Goal: Task Accomplishment & Management: Complete application form

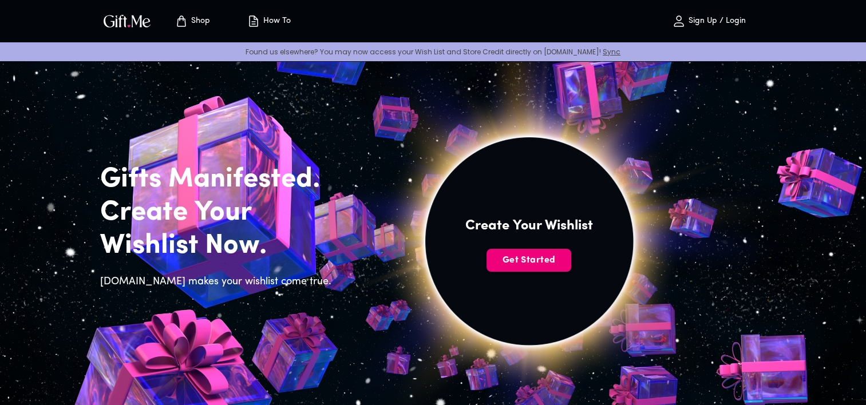
click at [510, 257] on span "Get Started" at bounding box center [528, 260] width 85 height 13
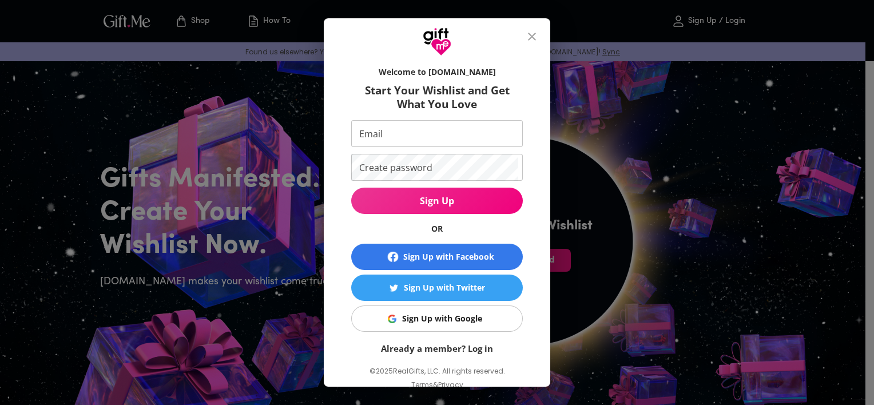
click at [445, 314] on div "Sign Up with Google" at bounding box center [442, 318] width 80 height 13
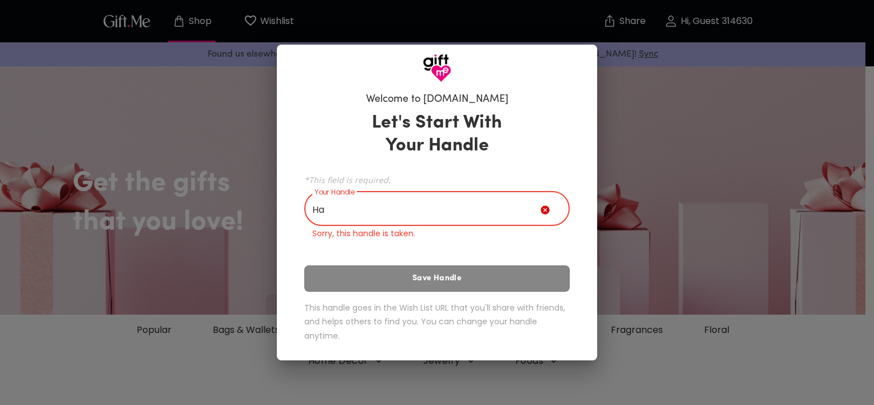
type input "H"
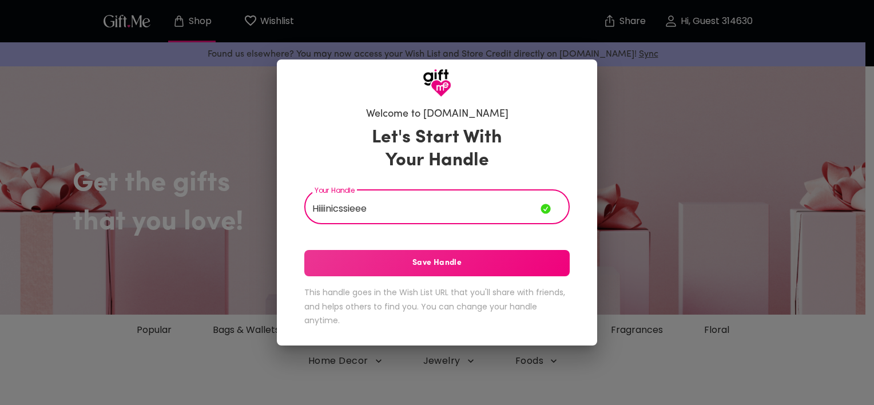
drag, startPoint x: 382, startPoint y: 211, endPoint x: 347, endPoint y: 211, distance: 35.5
click at [347, 211] on input "Hiiiinicssieee" at bounding box center [422, 208] width 236 height 32
type input "Hiiiinics"
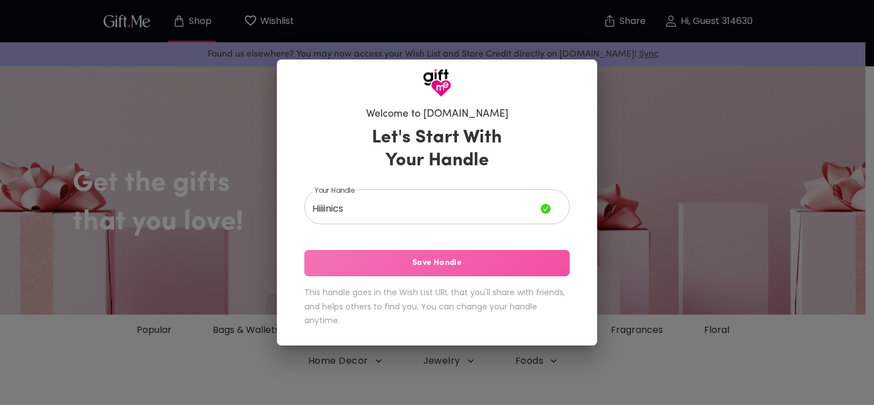
click at [429, 257] on span "Save Handle" at bounding box center [437, 263] width 266 height 13
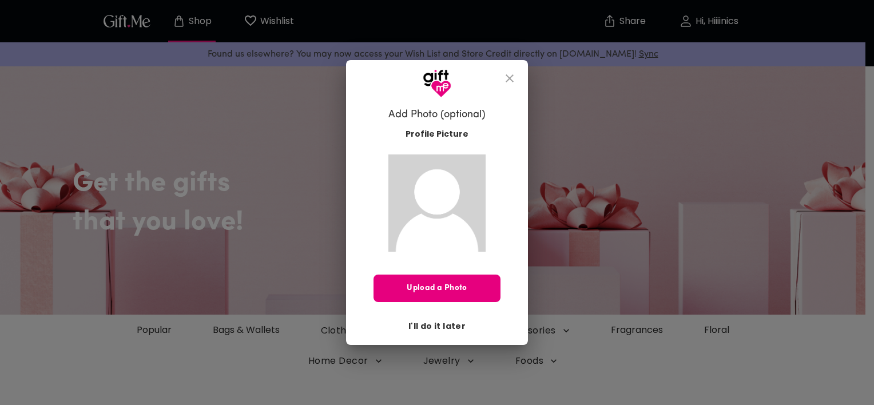
click at [444, 320] on span "I'll do it later" at bounding box center [437, 326] width 57 height 13
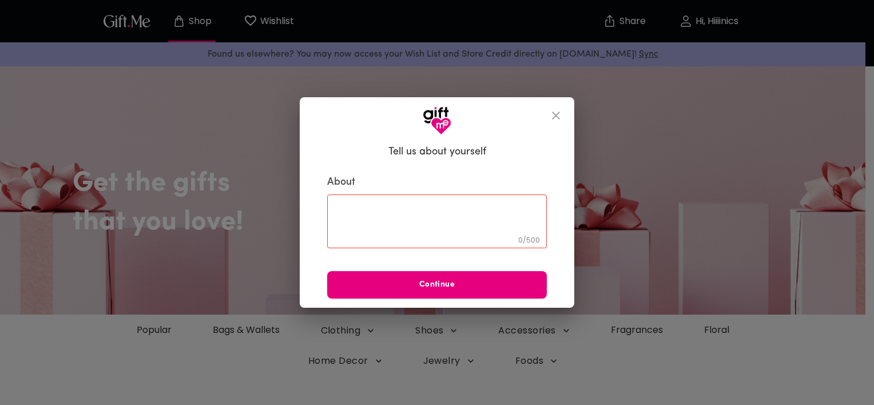
click at [457, 203] on div "0 / 500 ​" at bounding box center [437, 222] width 220 height 54
type textarea "I,m a student"
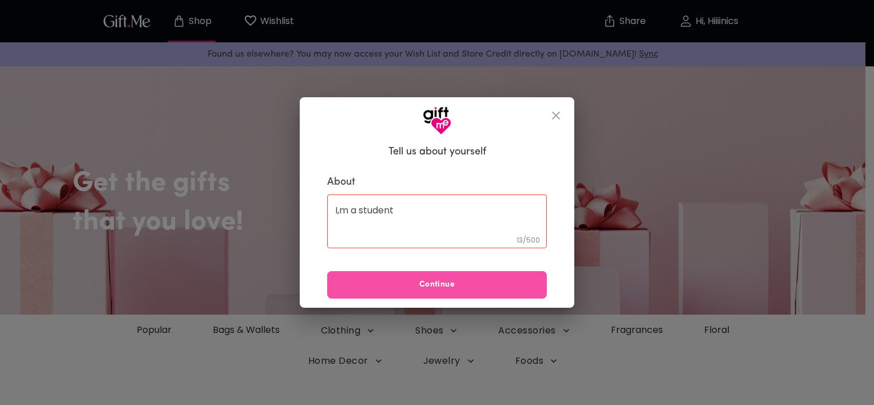
click at [459, 282] on span "Continue" at bounding box center [437, 285] width 220 height 13
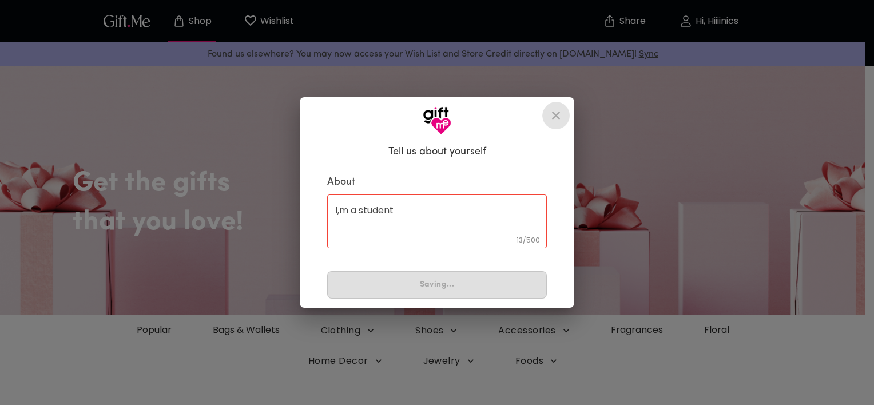
click at [553, 112] on icon "close" at bounding box center [556, 116] width 14 height 14
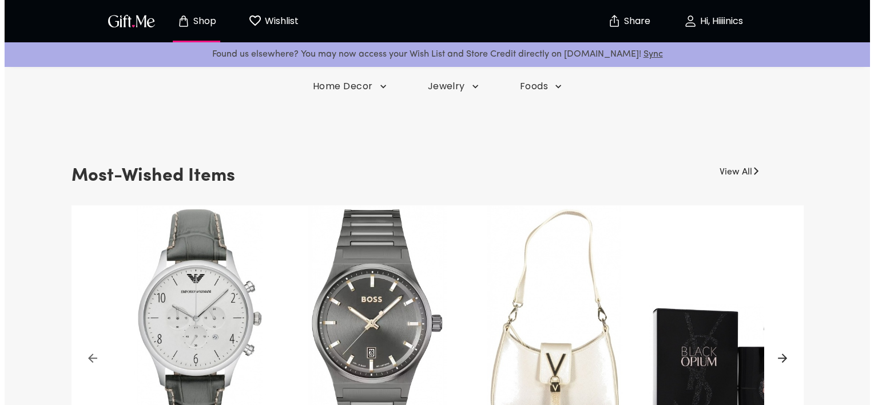
scroll to position [114, 0]
